Goal: Use online tool/utility: Utilize a website feature to perform a specific function

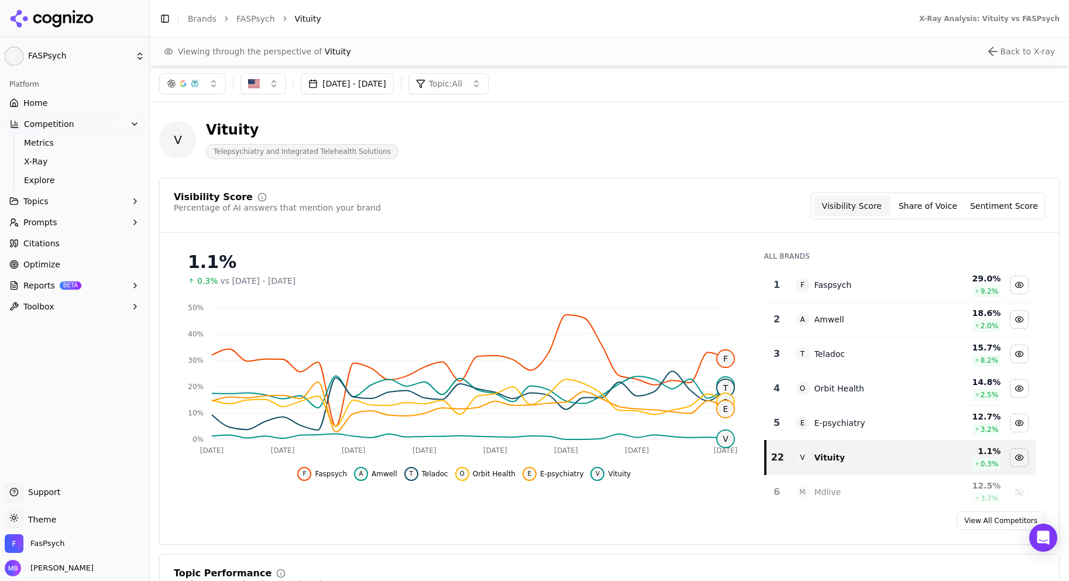
scroll to position [492, 0]
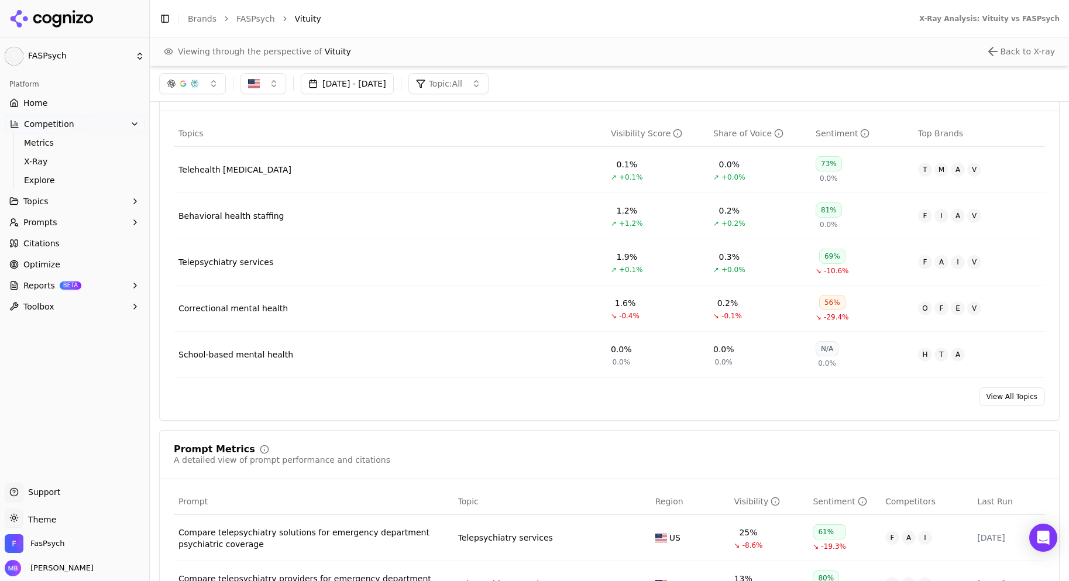
click at [57, 300] on button "Toolbox" at bounding box center [75, 306] width 140 height 19
click at [68, 324] on span "llms.txt Generator" at bounding box center [75, 326] width 102 height 12
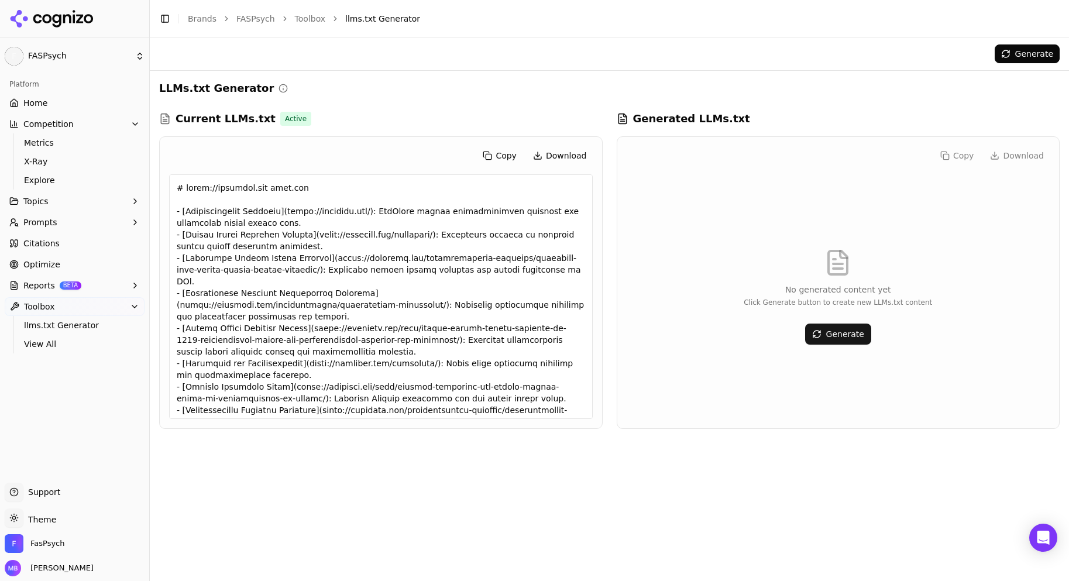
click at [819, 332] on button "Generate" at bounding box center [838, 334] width 66 height 21
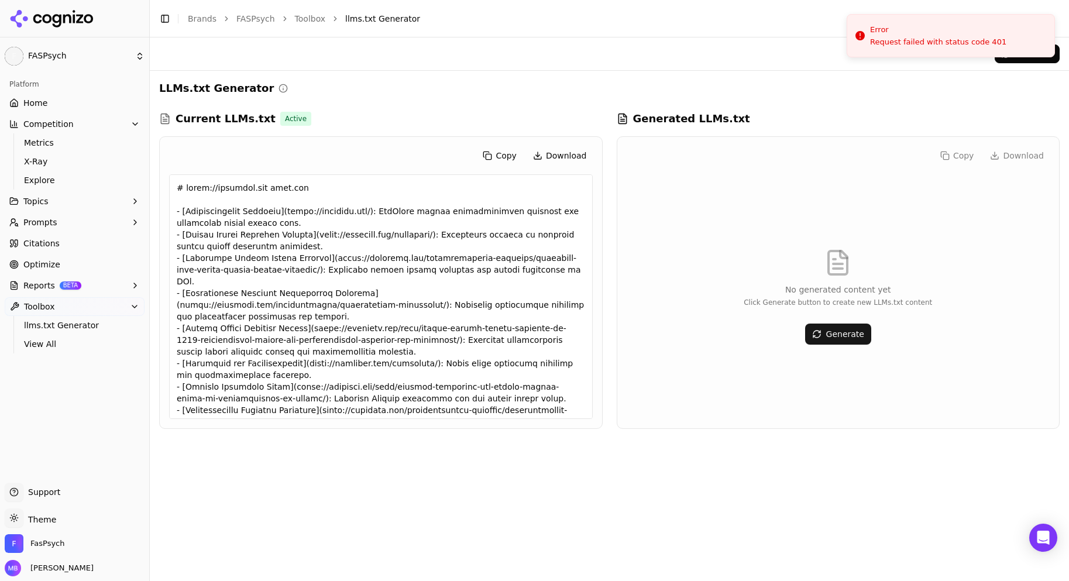
click at [353, 291] on div at bounding box center [381, 296] width 424 height 245
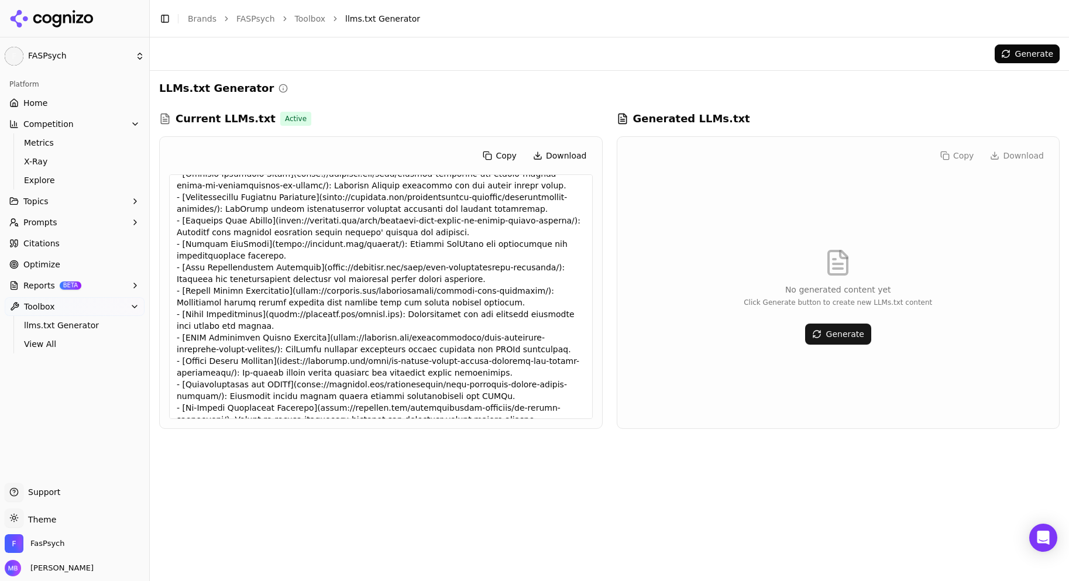
scroll to position [391, 0]
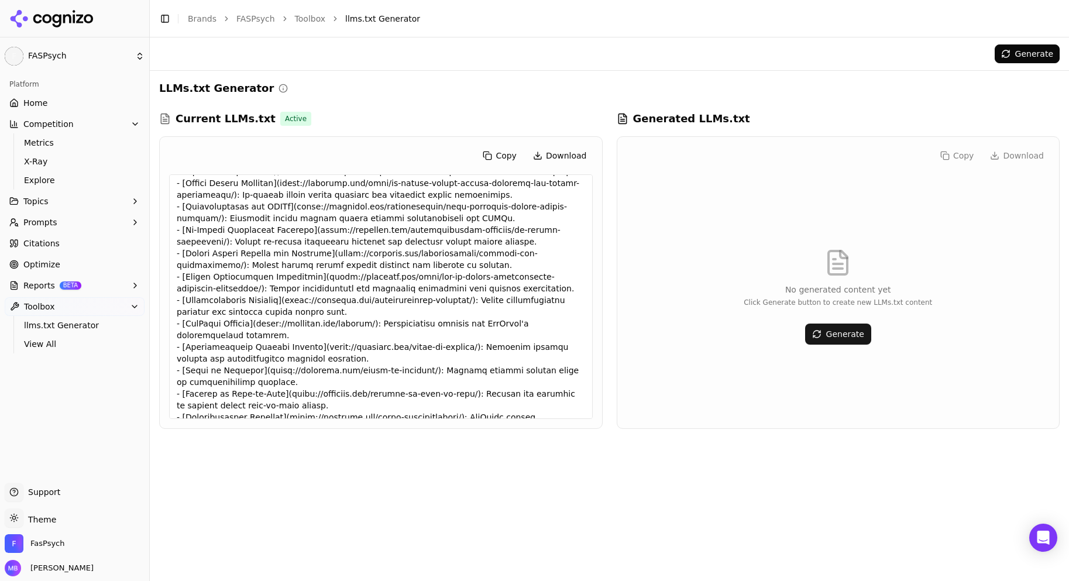
click at [89, 102] on link "Home" at bounding box center [75, 103] width 140 height 19
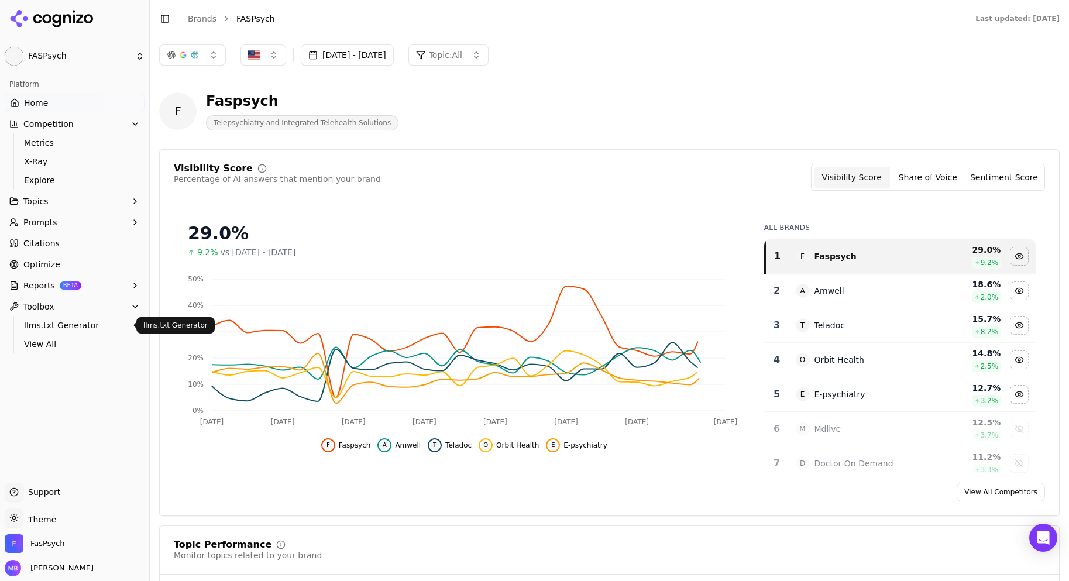
click at [71, 325] on span "llms.txt Generator" at bounding box center [75, 326] width 102 height 12
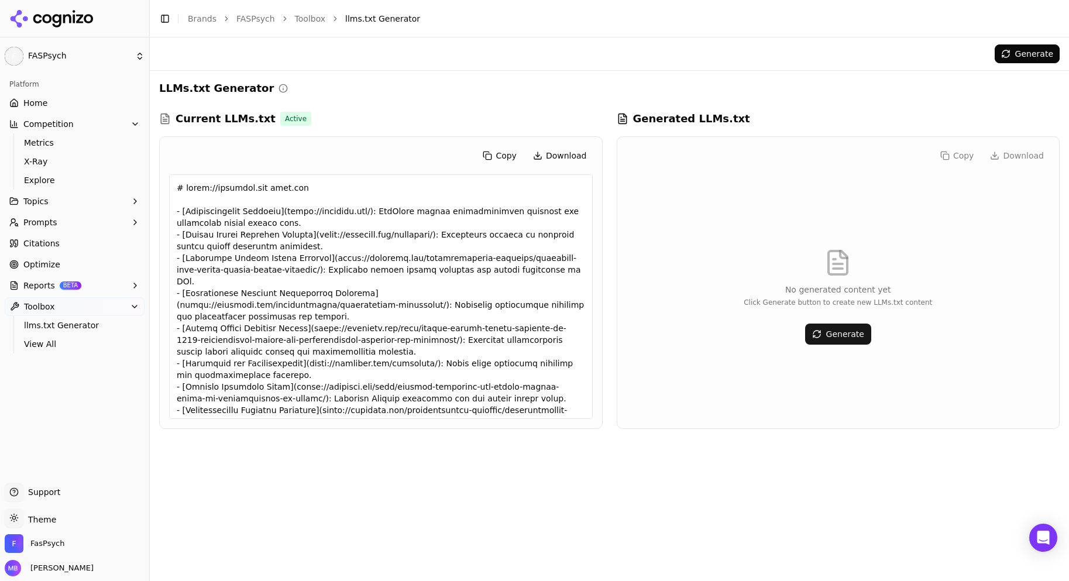
click at [832, 338] on button "Generate" at bounding box center [838, 334] width 66 height 21
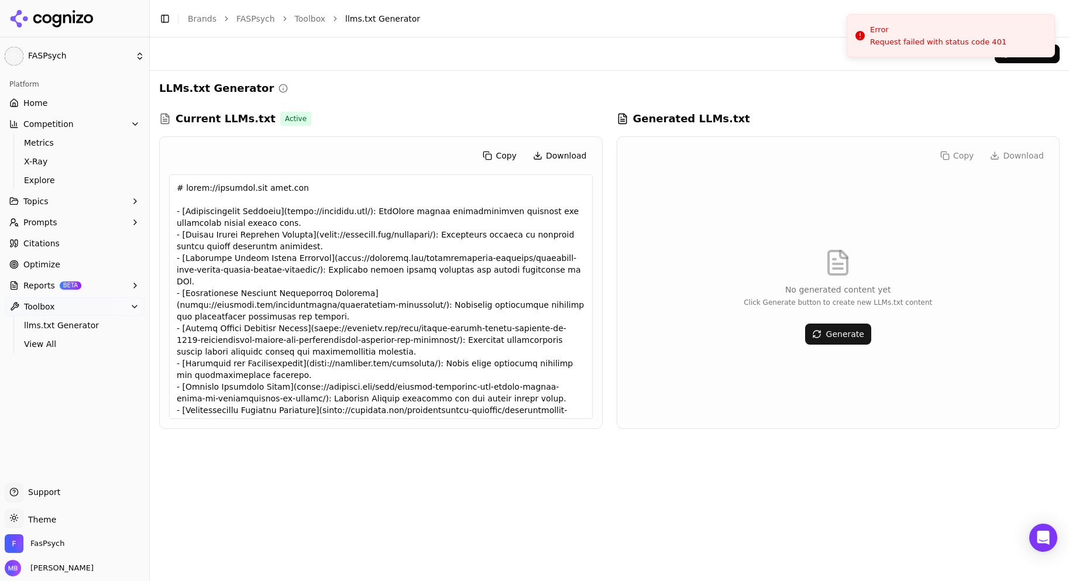
click at [89, 263] on link "Optimize" at bounding box center [75, 264] width 140 height 19
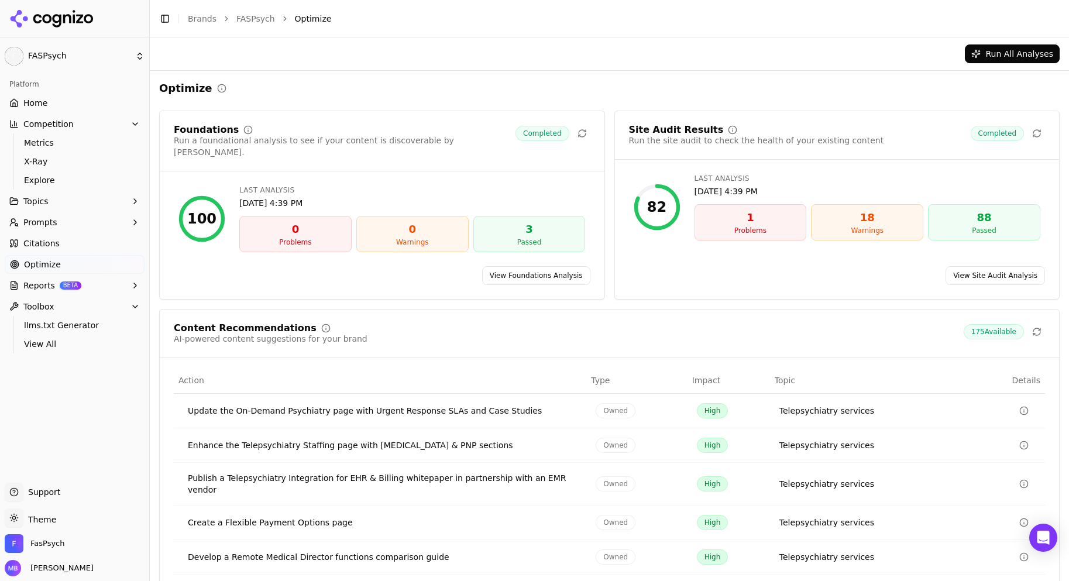
click at [462, 506] on td "Create a Flexible Payment Options page" at bounding box center [380, 523] width 413 height 35
click at [323, 517] on div "Create a Flexible Payment Options page" at bounding box center [382, 523] width 389 height 12
click at [314, 551] on div "Develop a Remote Medical Director functions comparison guide" at bounding box center [382, 557] width 389 height 12
click at [333, 450] on td "Enhance the Telepsychiatry Staffing page with [MEDICAL_DATA] & PNP sections" at bounding box center [380, 445] width 413 height 35
click at [52, 202] on button "Topics" at bounding box center [75, 201] width 140 height 19
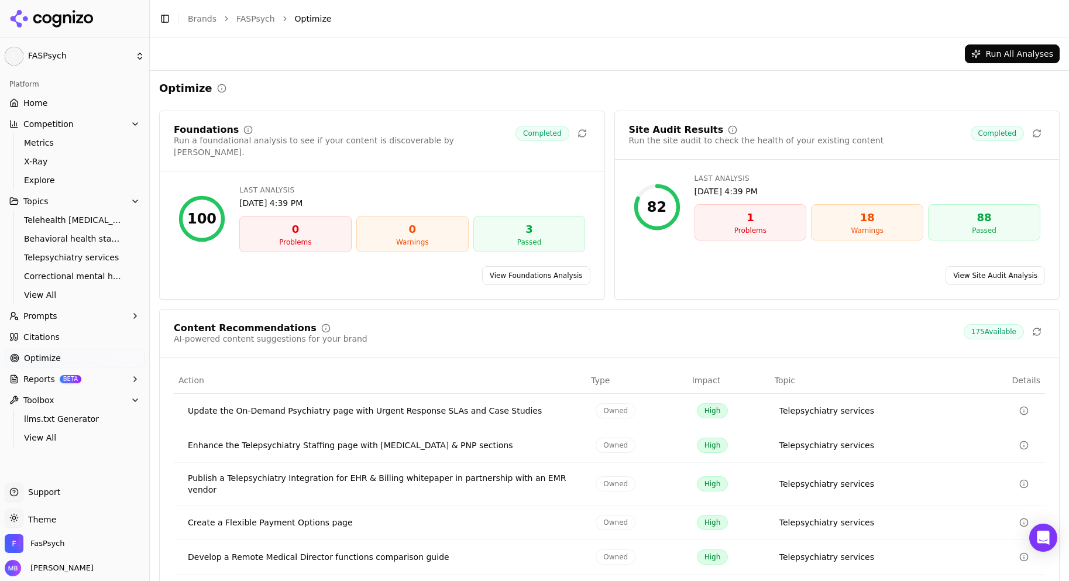
click at [51, 322] on button "Prompts" at bounding box center [75, 316] width 140 height 19
click at [58, 368] on span "Suggestions" at bounding box center [75, 372] width 102 height 12
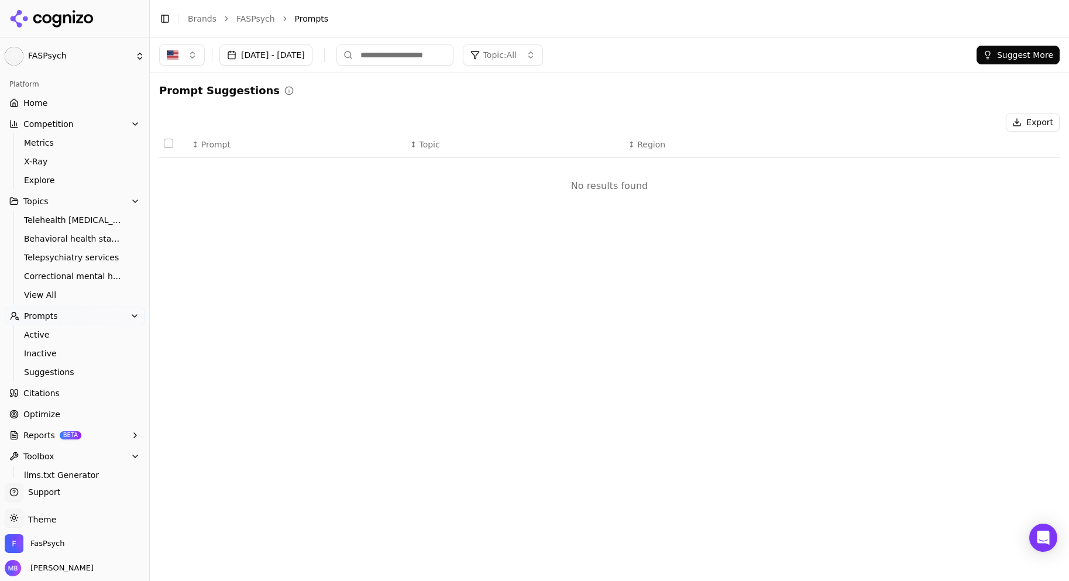
click at [1000, 57] on button "Suggest More" at bounding box center [1018, 55] width 83 height 19
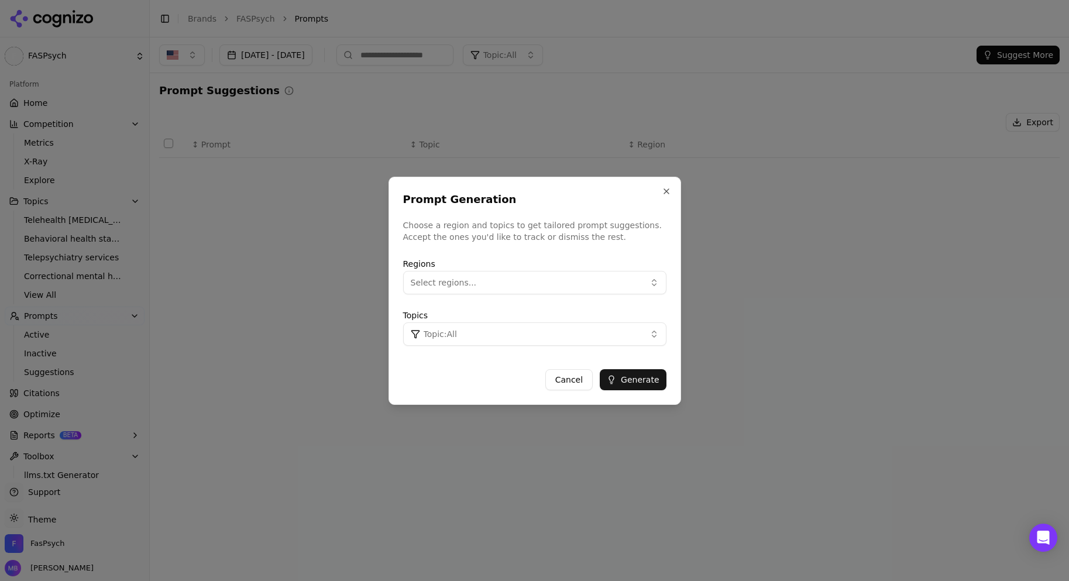
click at [593, 290] on button "Select regions..." at bounding box center [534, 282] width 263 height 23
click at [563, 332] on div "[GEOGRAPHIC_DATA]" at bounding box center [485, 330] width 158 height 19
click at [513, 361] on div "Cancel Generate" at bounding box center [534, 375] width 263 height 30
click at [529, 344] on button "Topic: All" at bounding box center [534, 334] width 263 height 23
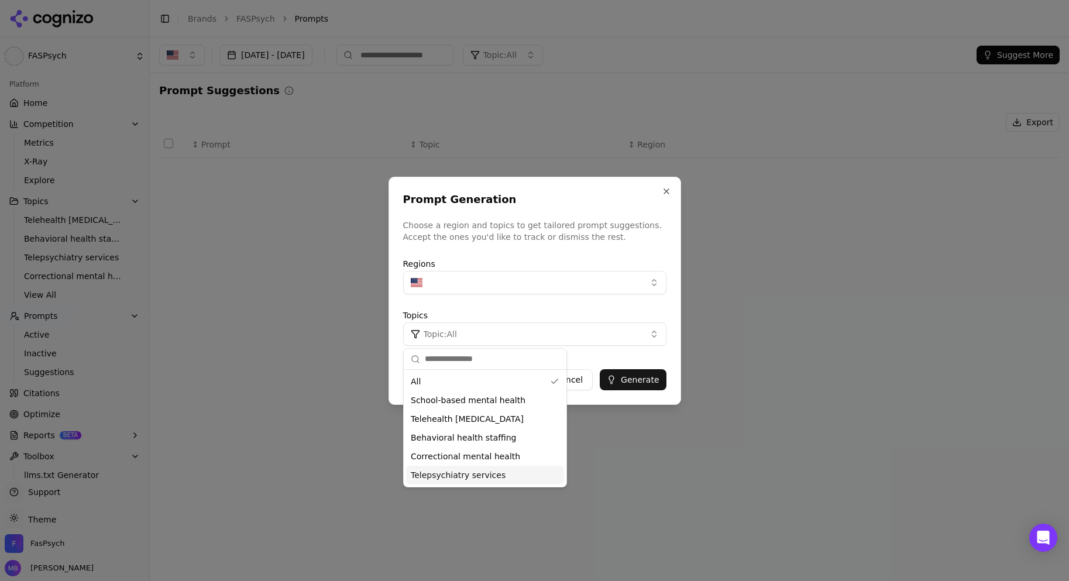
click at [489, 474] on span "Telepsychiatry services" at bounding box center [458, 475] width 95 height 12
click at [637, 374] on button "Generate" at bounding box center [633, 379] width 66 height 21
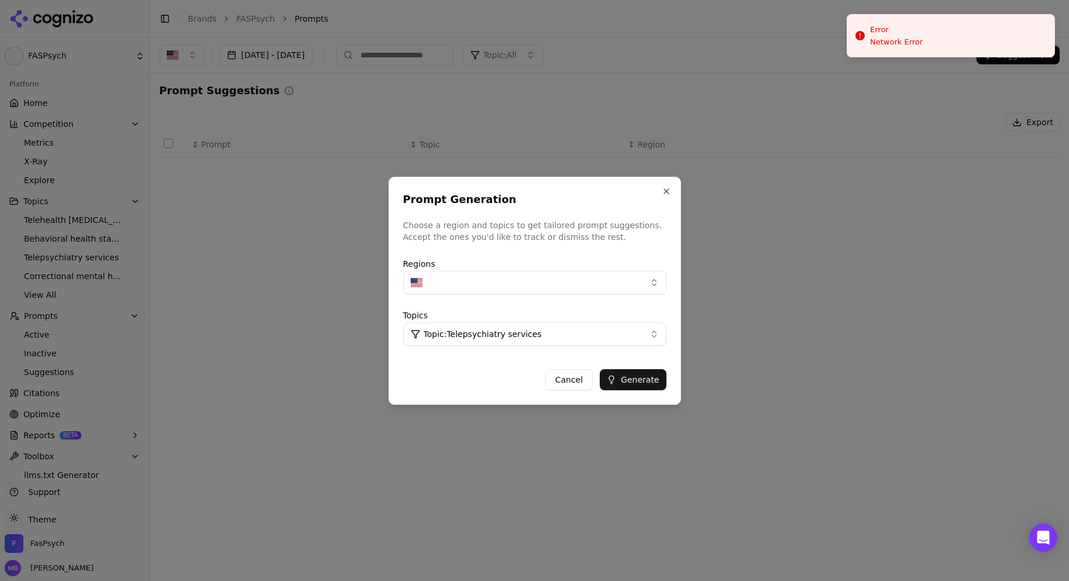
click at [664, 184] on div "Prompt Generation Choose a region and topics to get tailored prompt suggestions…" at bounding box center [535, 291] width 293 height 228
click at [665, 187] on button "Close" at bounding box center [666, 191] width 9 height 9
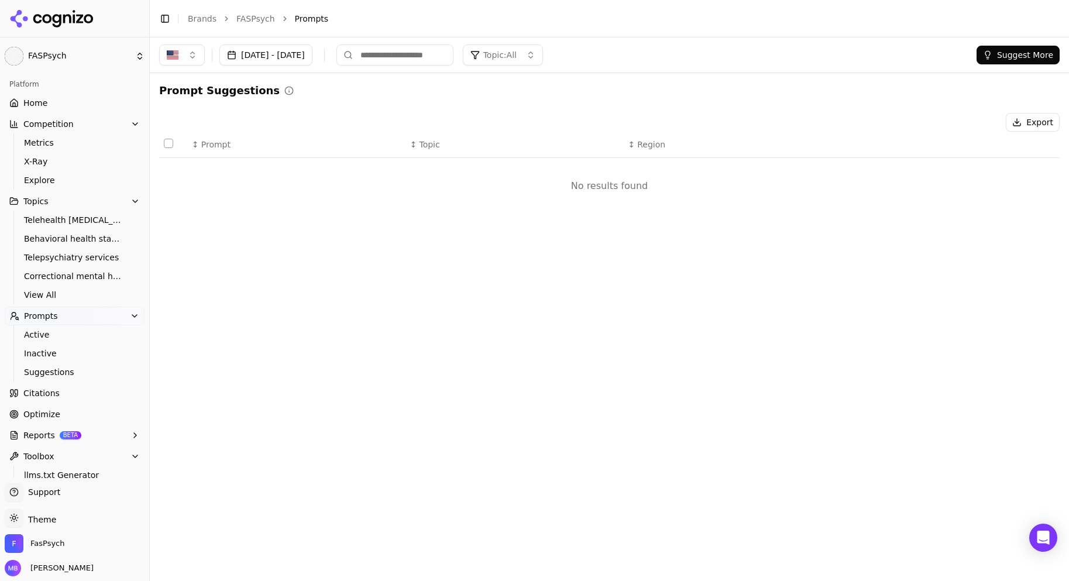
click at [92, 396] on link "Citations" at bounding box center [75, 393] width 140 height 19
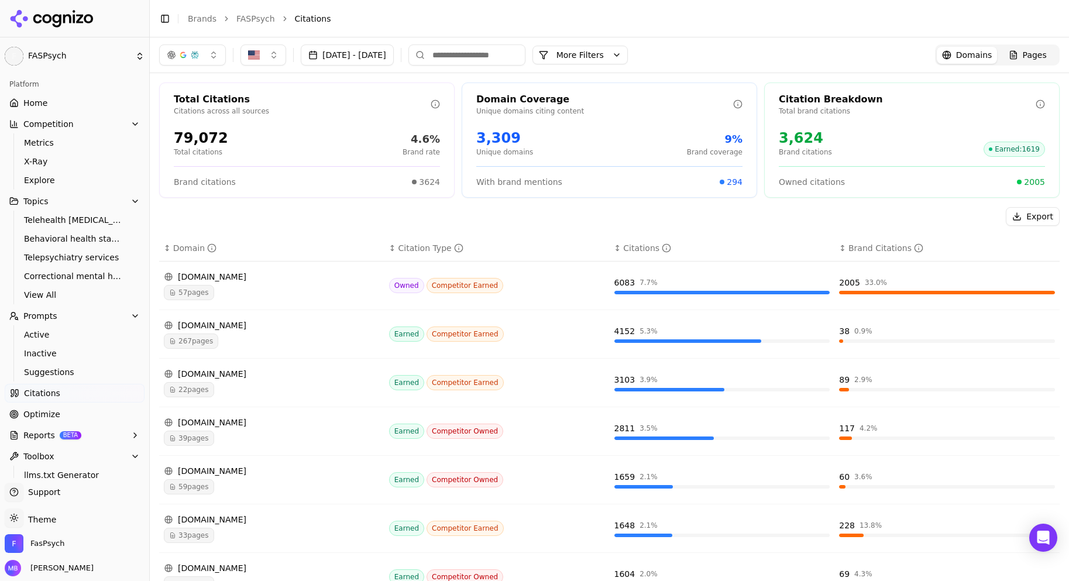
click at [194, 392] on span "22 pages" at bounding box center [189, 389] width 50 height 15
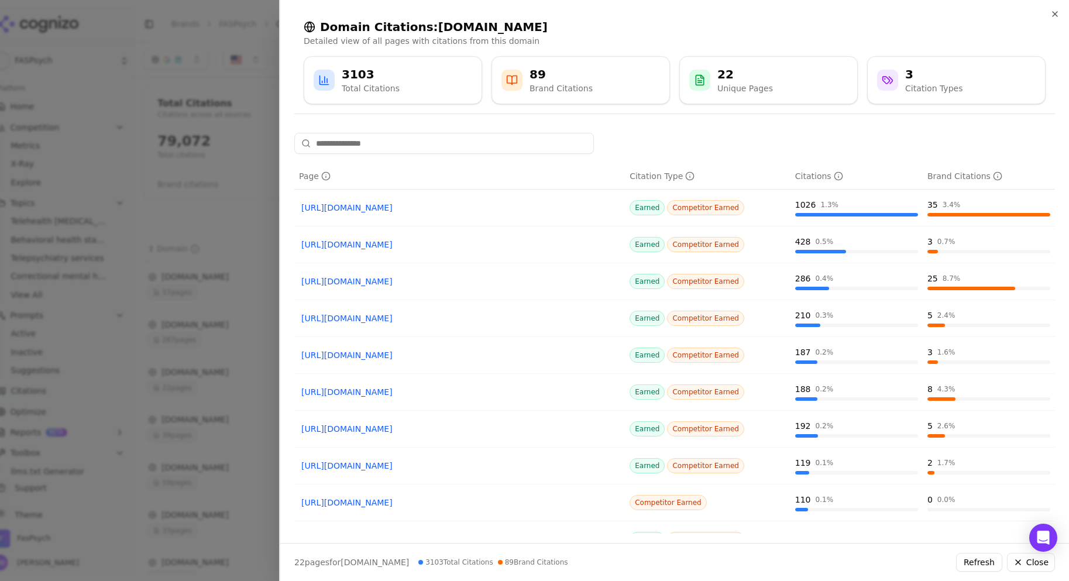
click at [325, 211] on link "[URL][DOMAIN_NAME]" at bounding box center [459, 208] width 317 height 12
